Goal: Navigation & Orientation: Find specific page/section

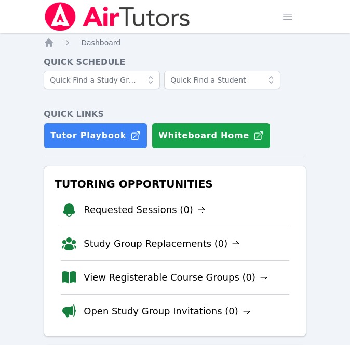
click at [251, 43] on nav "Home Dashboard" at bounding box center [175, 42] width 263 height 10
